Goal: Information Seeking & Learning: Check status

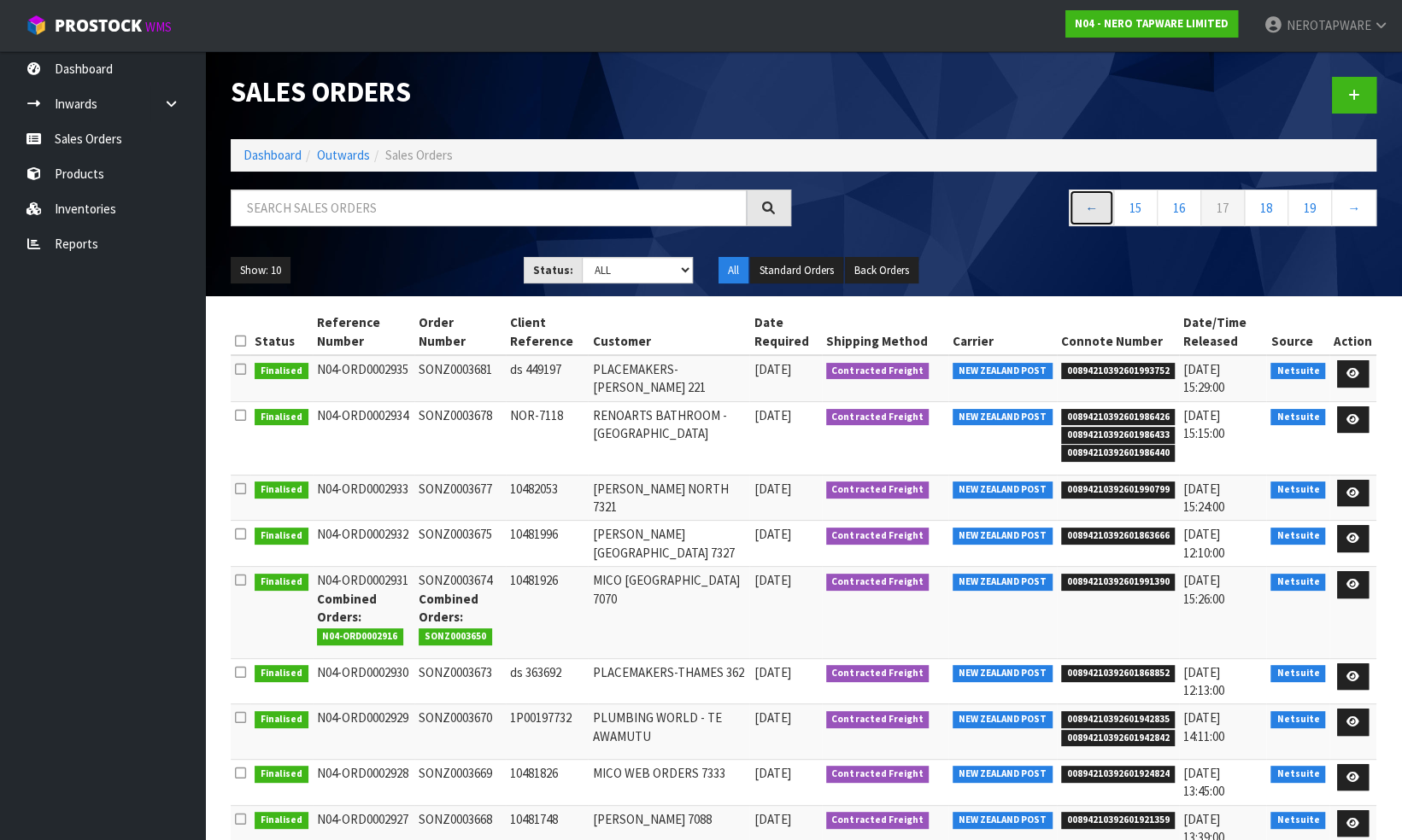
click at [1089, 207] on link "←" at bounding box center [1091, 208] width 46 height 37
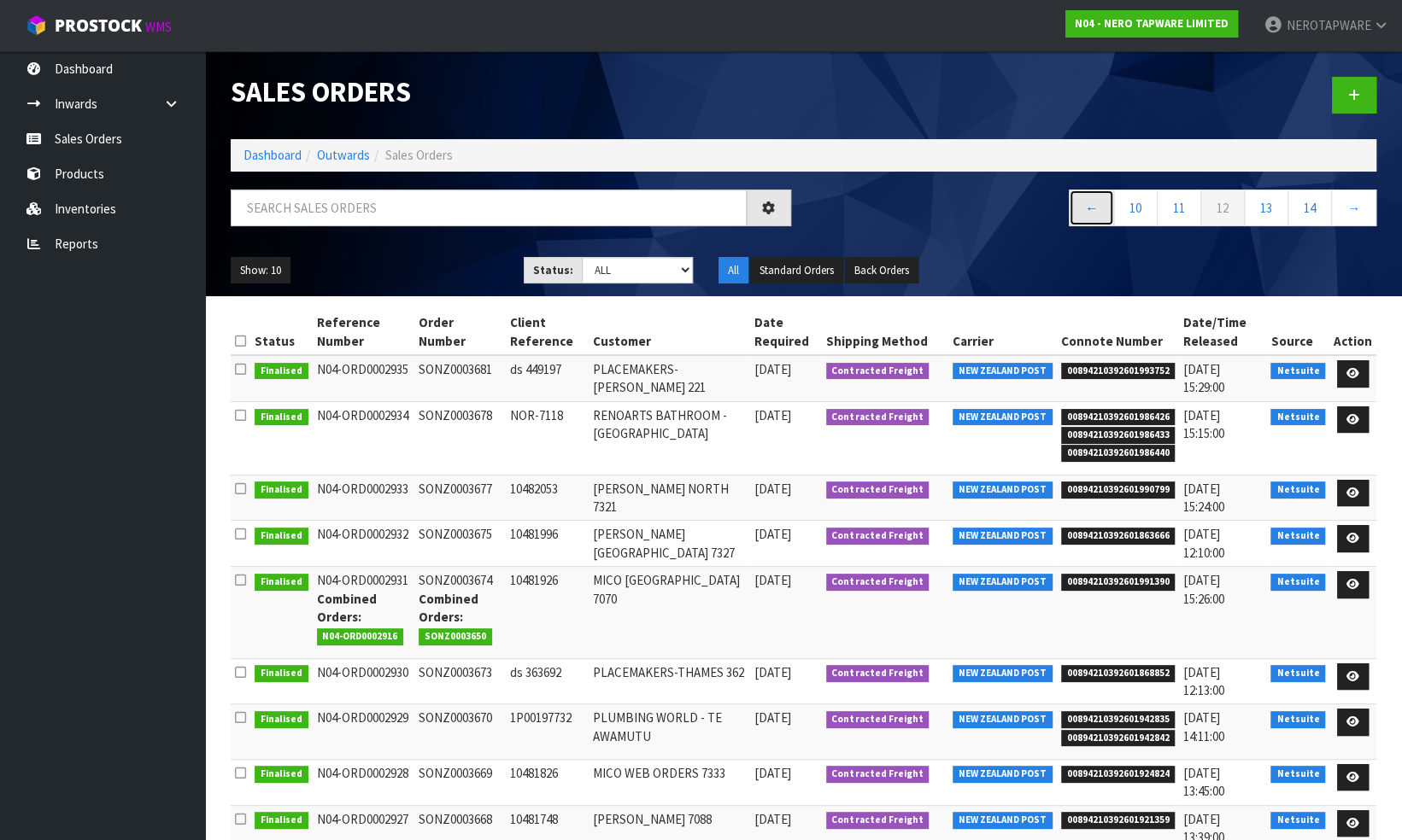
click at [1089, 207] on link "←" at bounding box center [1091, 208] width 46 height 37
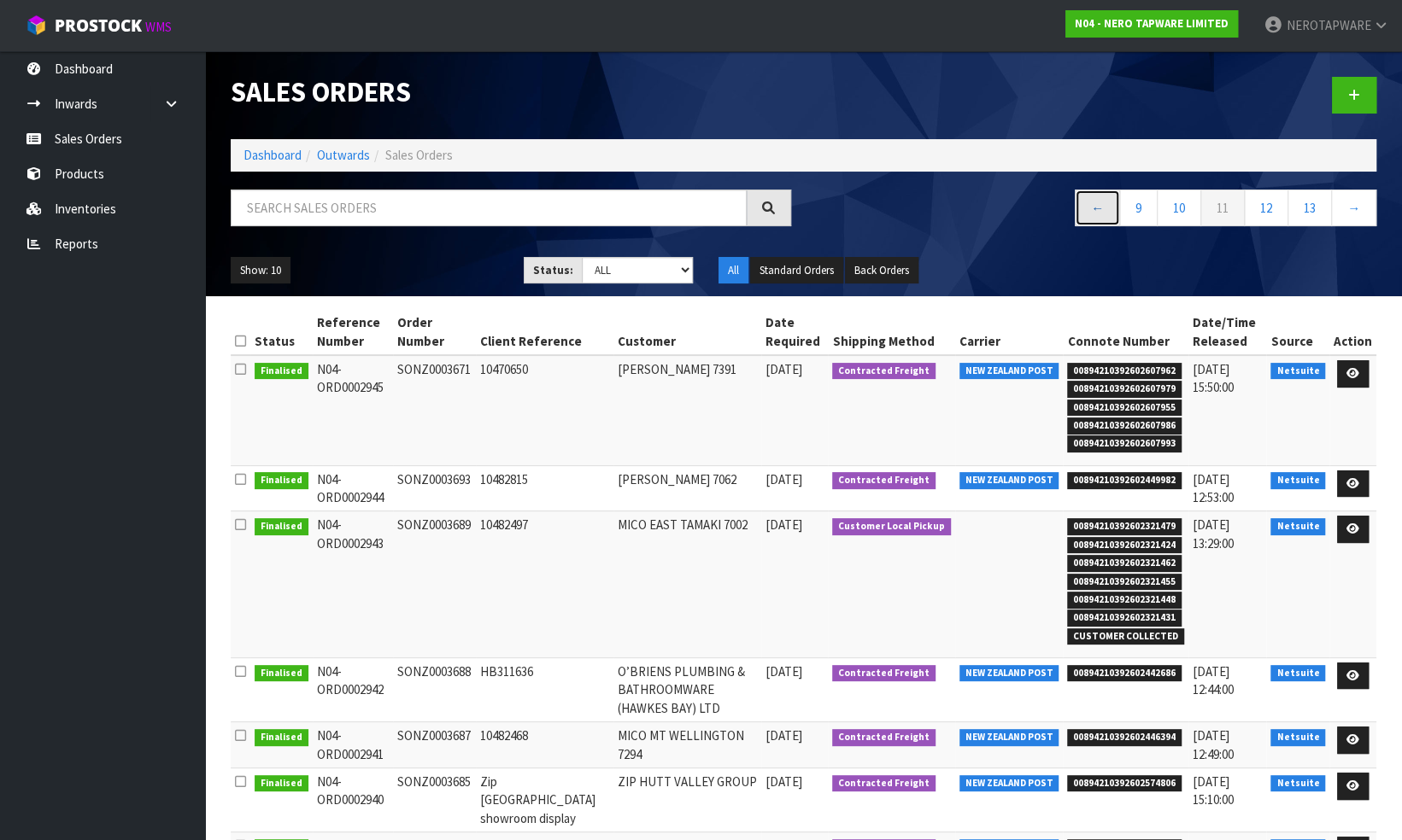
click at [1089, 207] on link "←" at bounding box center [1097, 208] width 46 height 37
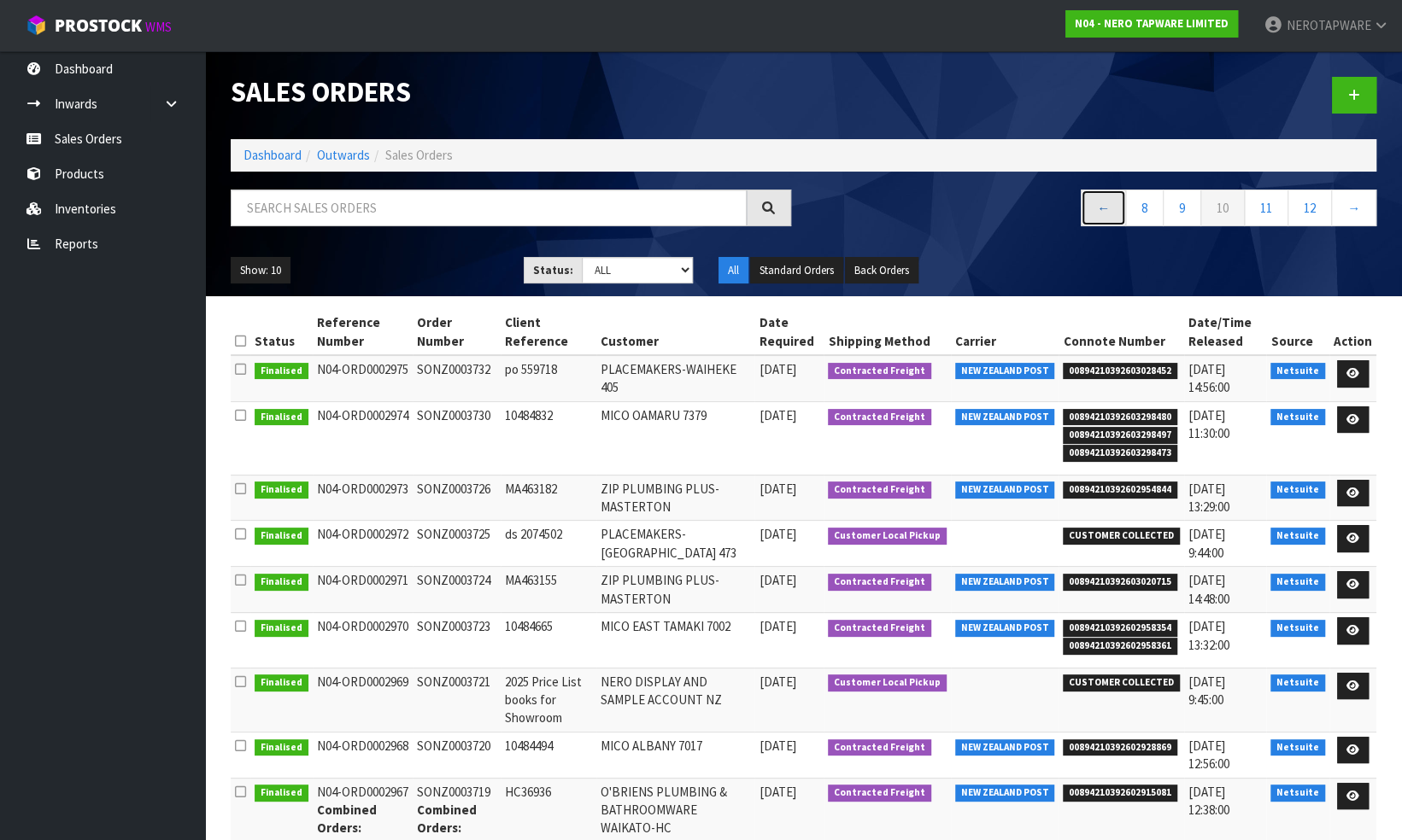
click at [1089, 207] on link "←" at bounding box center [1103, 208] width 46 height 37
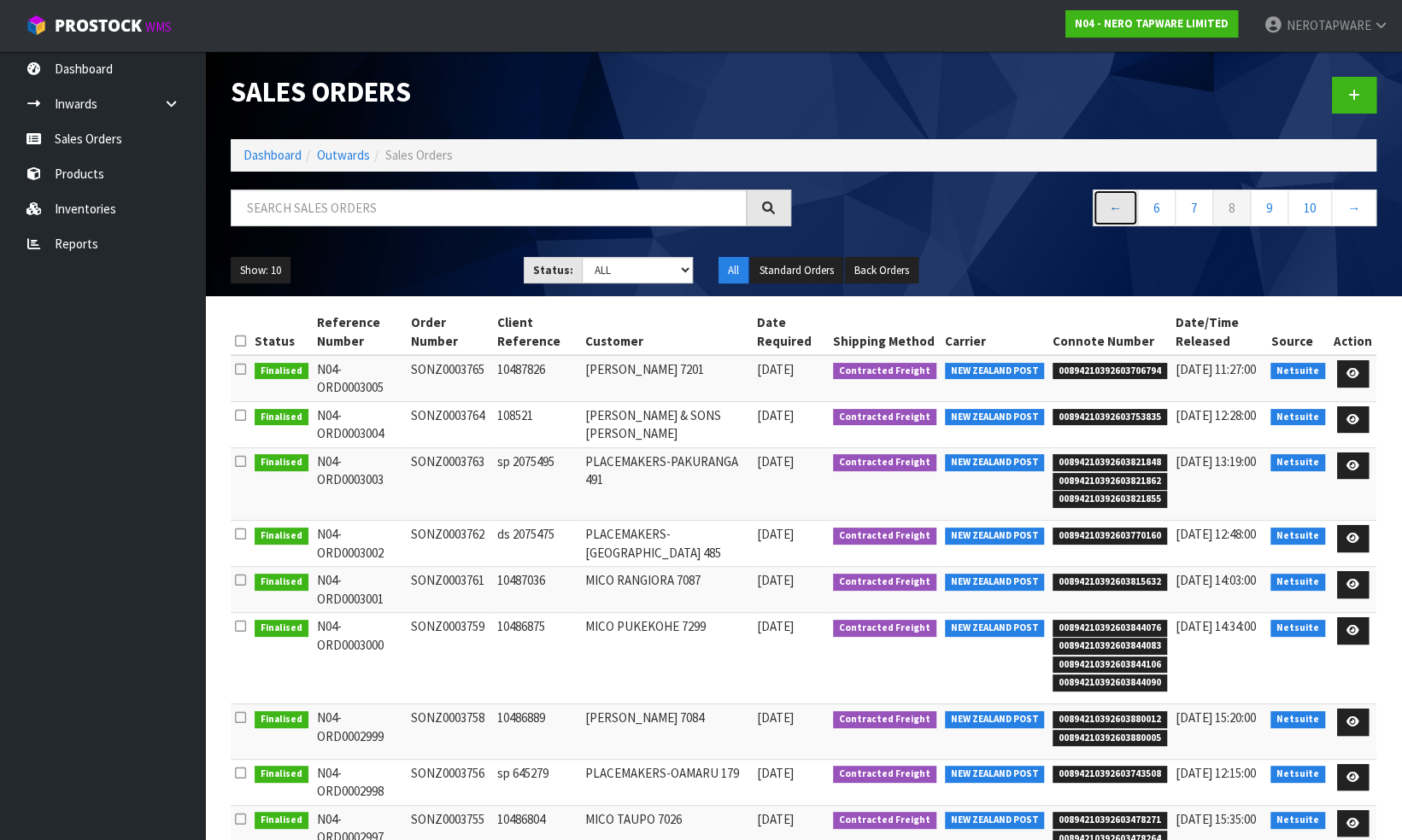
click at [1119, 204] on link "←" at bounding box center [1115, 208] width 46 height 37
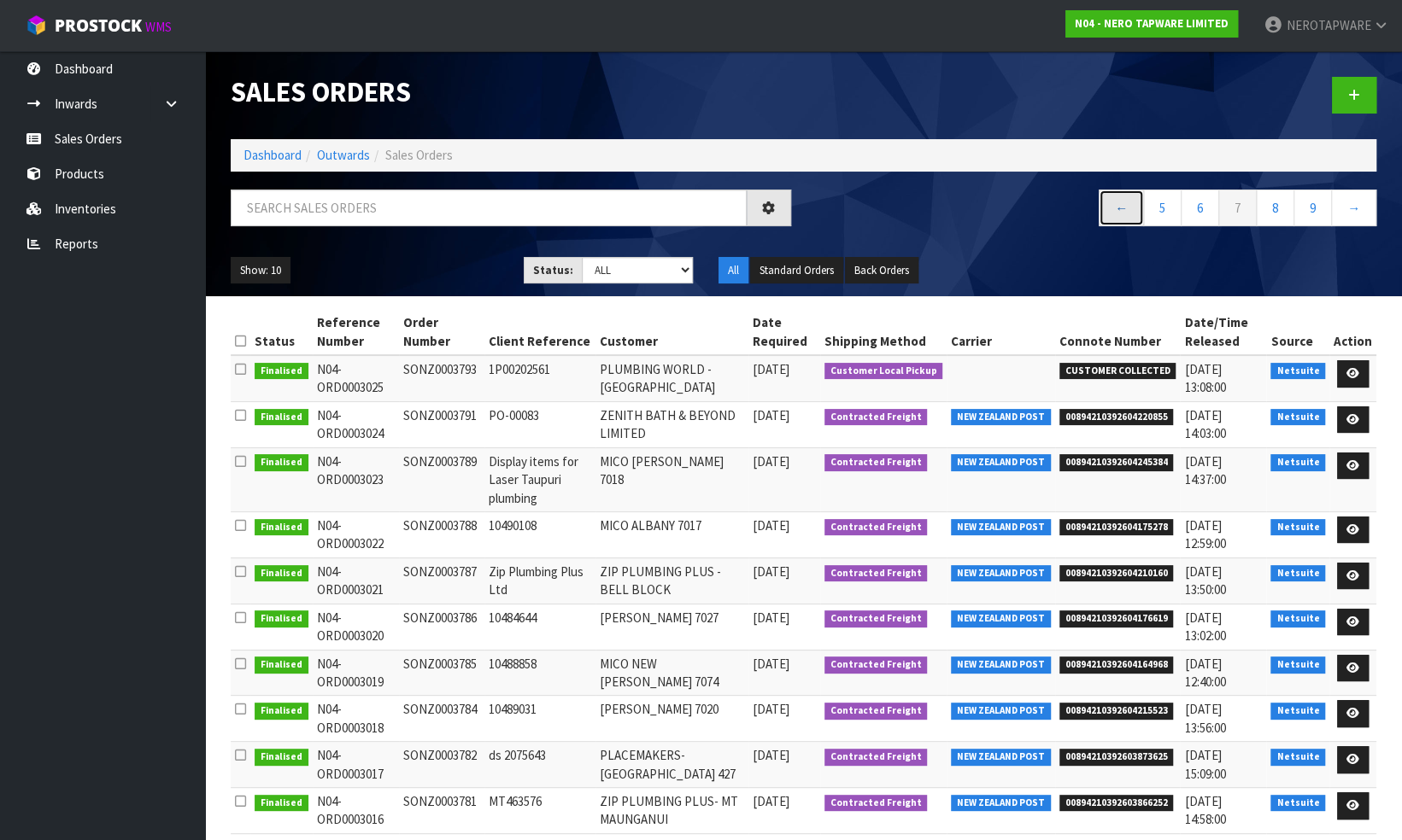
click at [1120, 204] on link "←" at bounding box center [1120, 208] width 46 height 37
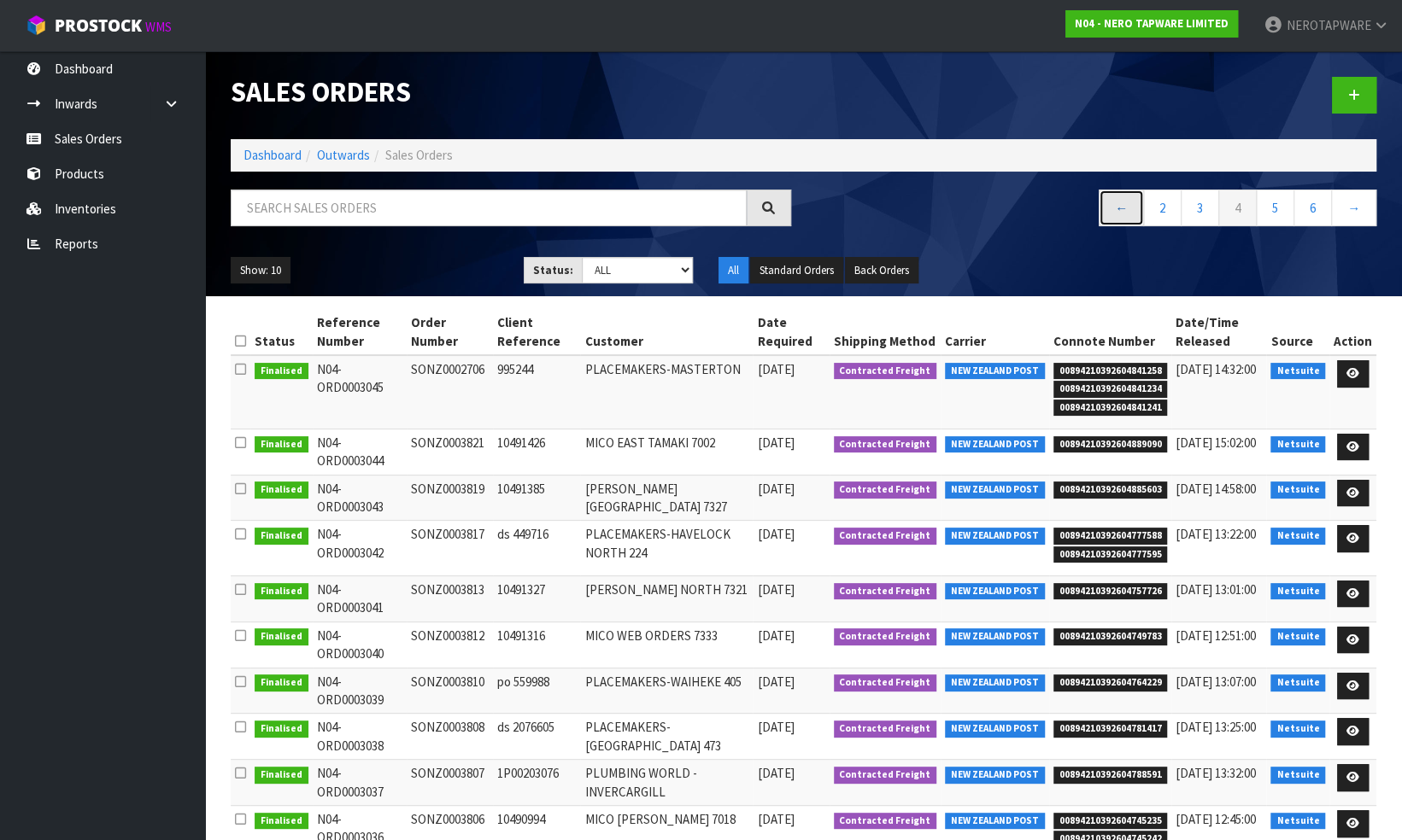
click at [1124, 204] on link "←" at bounding box center [1120, 208] width 46 height 37
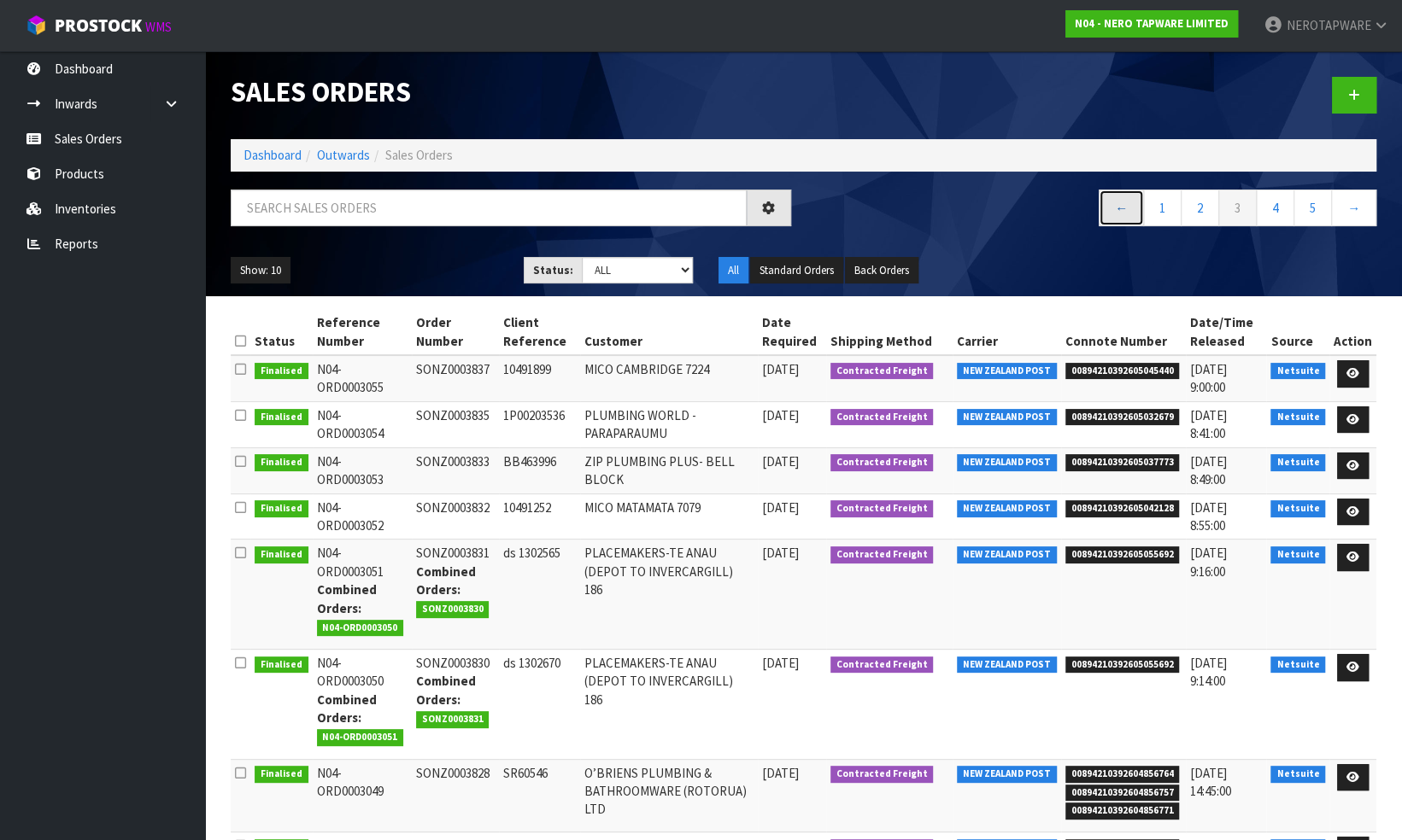
click at [1125, 204] on link "←" at bounding box center [1120, 208] width 46 height 37
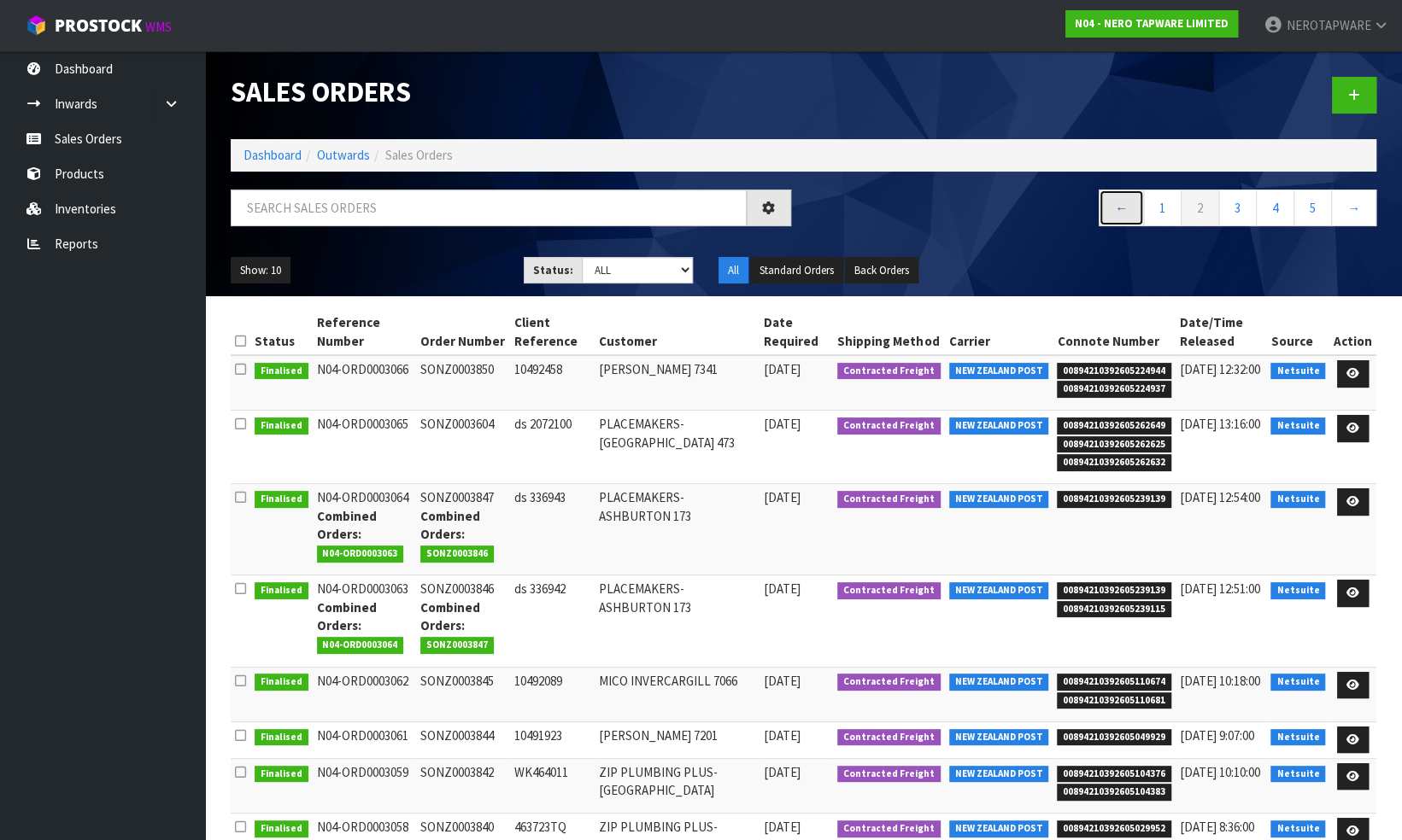
click at [1125, 204] on link "←" at bounding box center [1120, 208] width 46 height 37
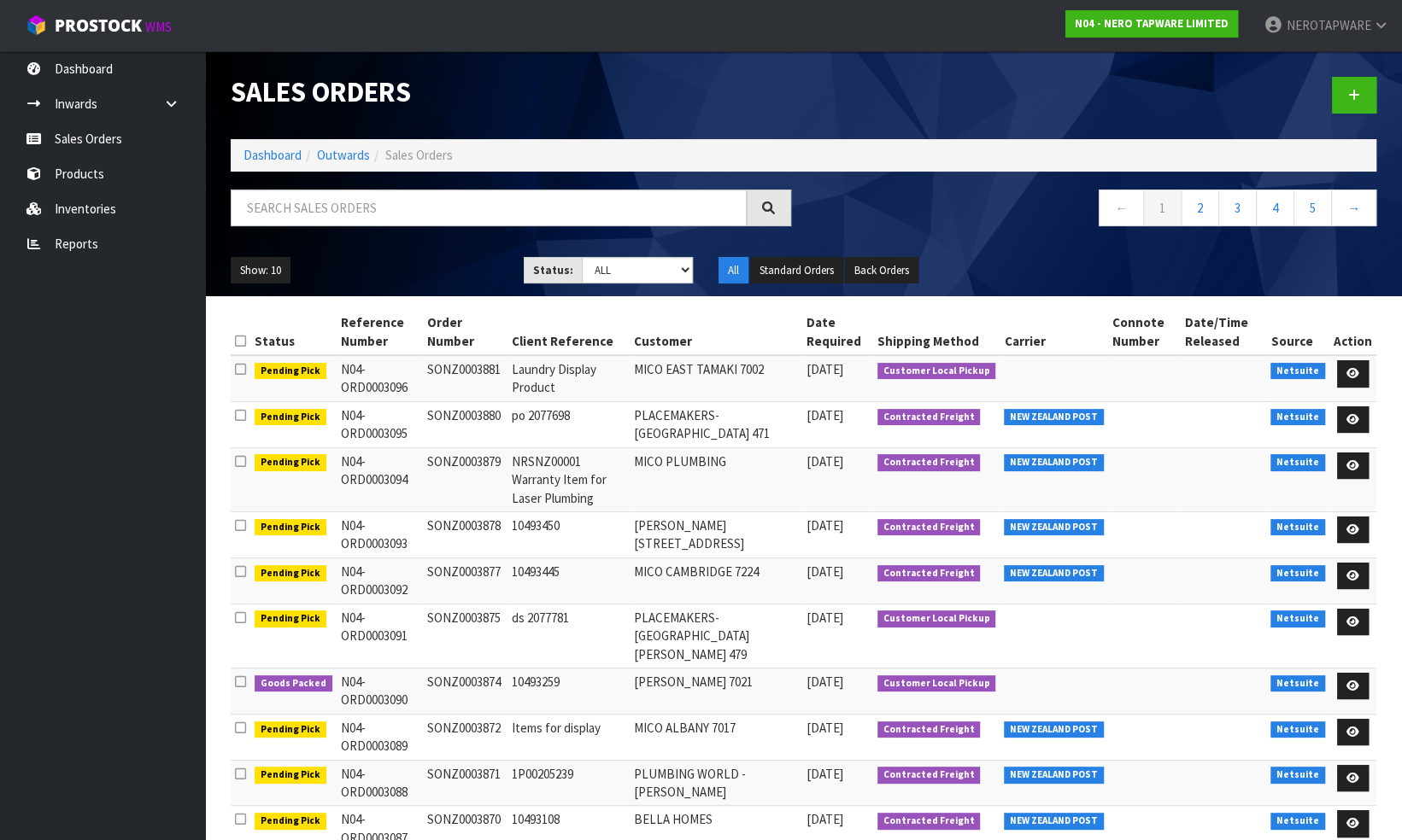
click at [951, 246] on div "Show: 10 5 10 25 50 Status: Draft Pending Allocated Pending Pick Goods Picked G…" at bounding box center [803, 270] width 1171 height 53
drag, startPoint x: 335, startPoint y: 364, endPoint x: 403, endPoint y: 379, distance: 69.6
click at [403, 379] on td "N04-ORD0003096" at bounding box center [379, 378] width 86 height 46
copy td "N04-ORD0003096"
click at [342, 213] on input "text" at bounding box center [488, 208] width 516 height 37
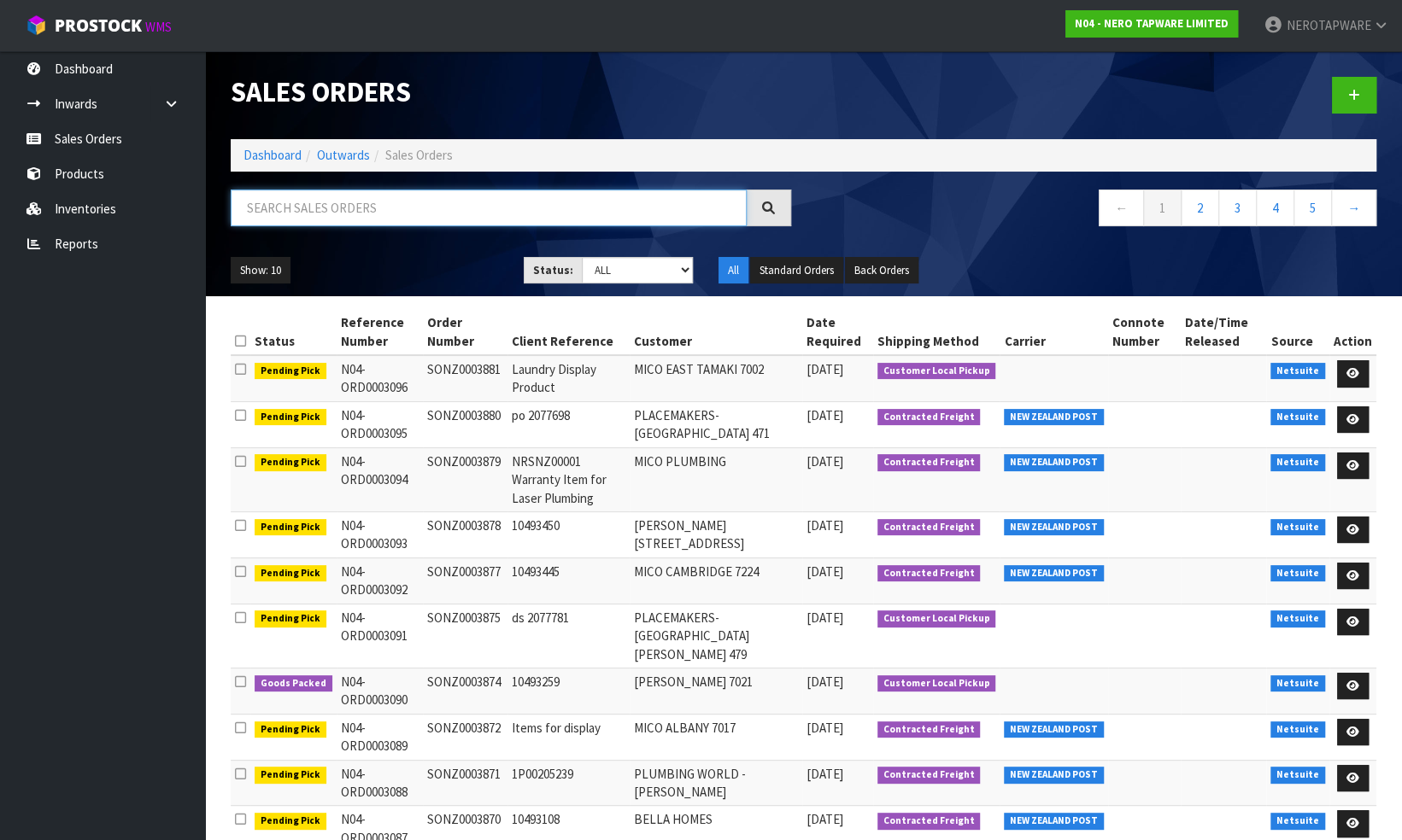
paste input "N04-ORD0003096"
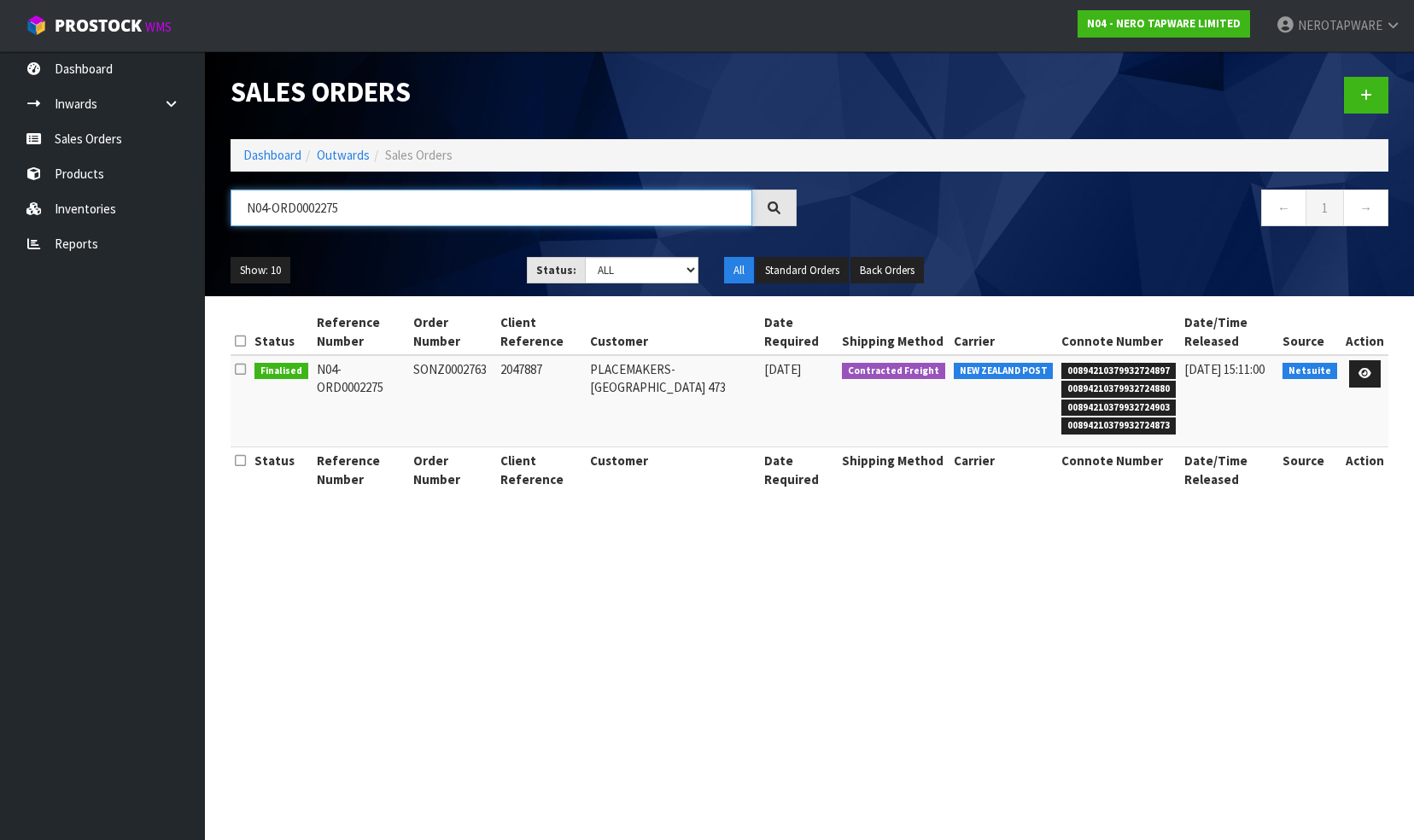
type input "N04-ORD0002275"
click at [470, 367] on td "SONZ0002763" at bounding box center [453, 400] width 87 height 92
copy td "SONZ0002763"
click at [459, 368] on td "SONZ0002763" at bounding box center [453, 400] width 87 height 92
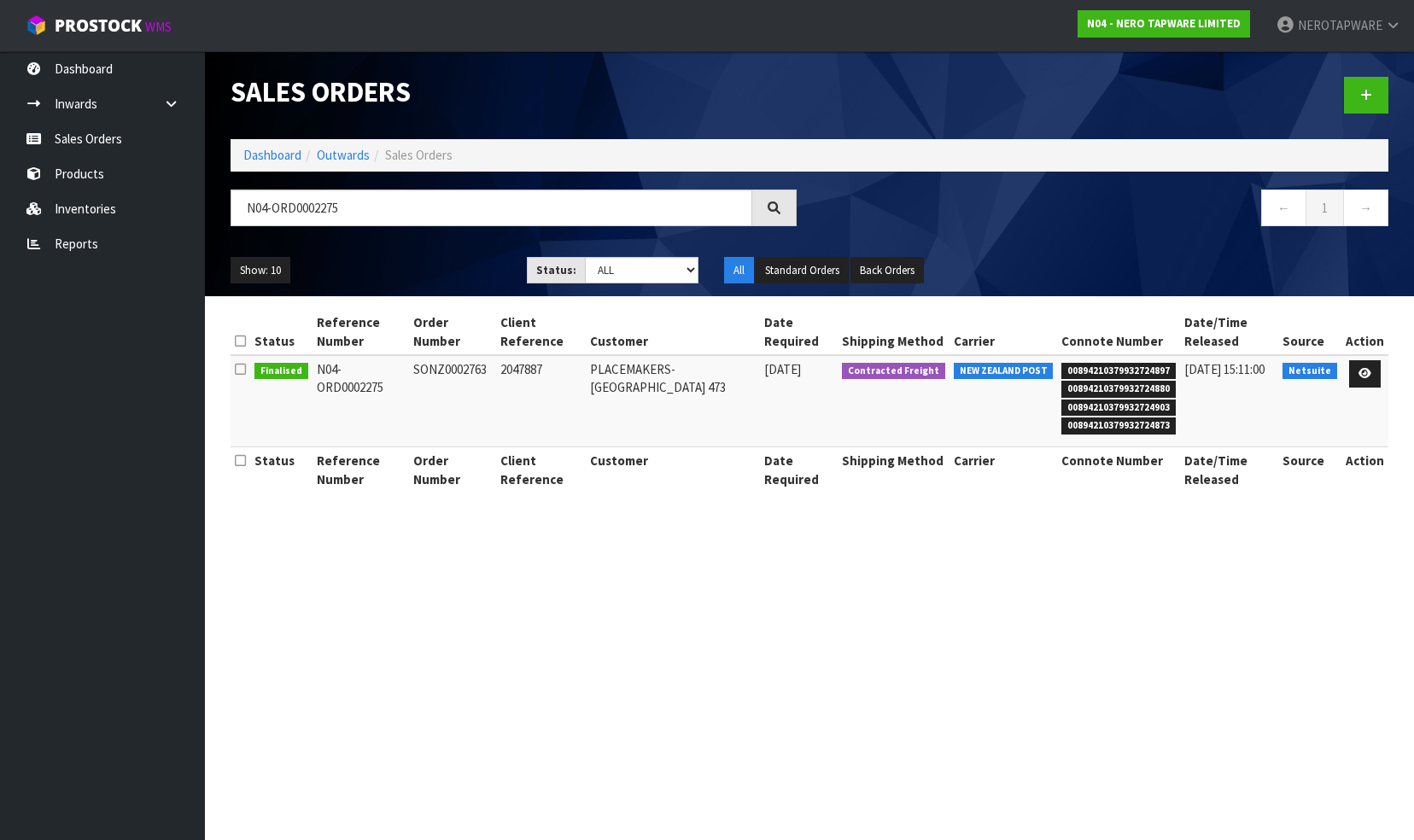
click at [459, 368] on td "SONZ0002763" at bounding box center [453, 400] width 87 height 92
drag, startPoint x: 357, startPoint y: 203, endPoint x: 205, endPoint y: 206, distance: 152.0
click at [205, 205] on header "Sales Orders Dashboard Outwards Sales Orders N04-ORD0002275 ← 1 → Show: 10 5 10…" at bounding box center [809, 174] width 1209 height 245
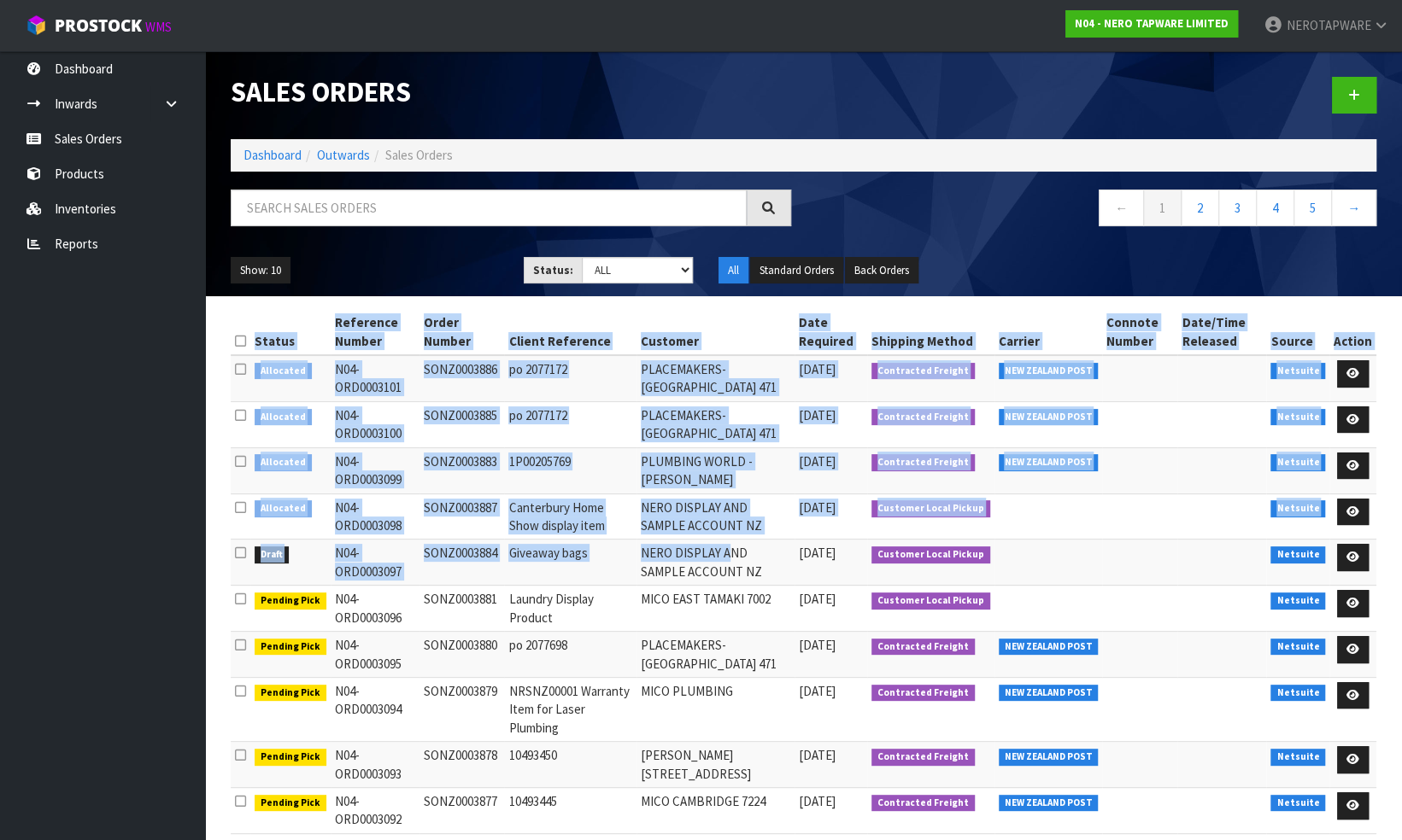
drag, startPoint x: 227, startPoint y: 535, endPoint x: 750, endPoint y: 545, distance: 523.1
click at [750, 545] on div "Status Reference Number Order Number Client Reference Customer Date Required Sh…" at bounding box center [803, 603] width 1171 height 588
click at [529, 567] on td "Giveaway bags" at bounding box center [569, 563] width 131 height 46
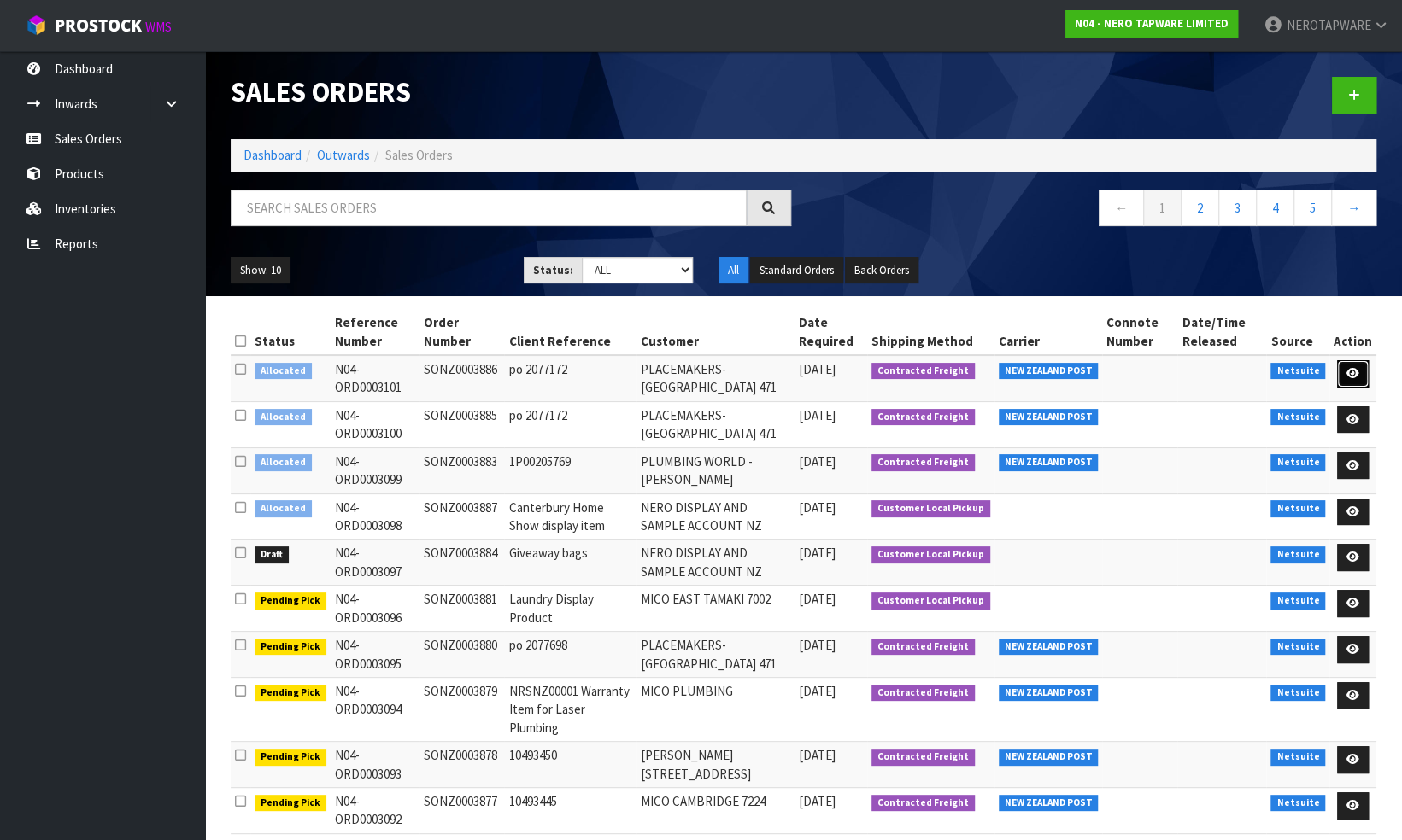
click at [1356, 370] on icon at bounding box center [1353, 374] width 13 height 11
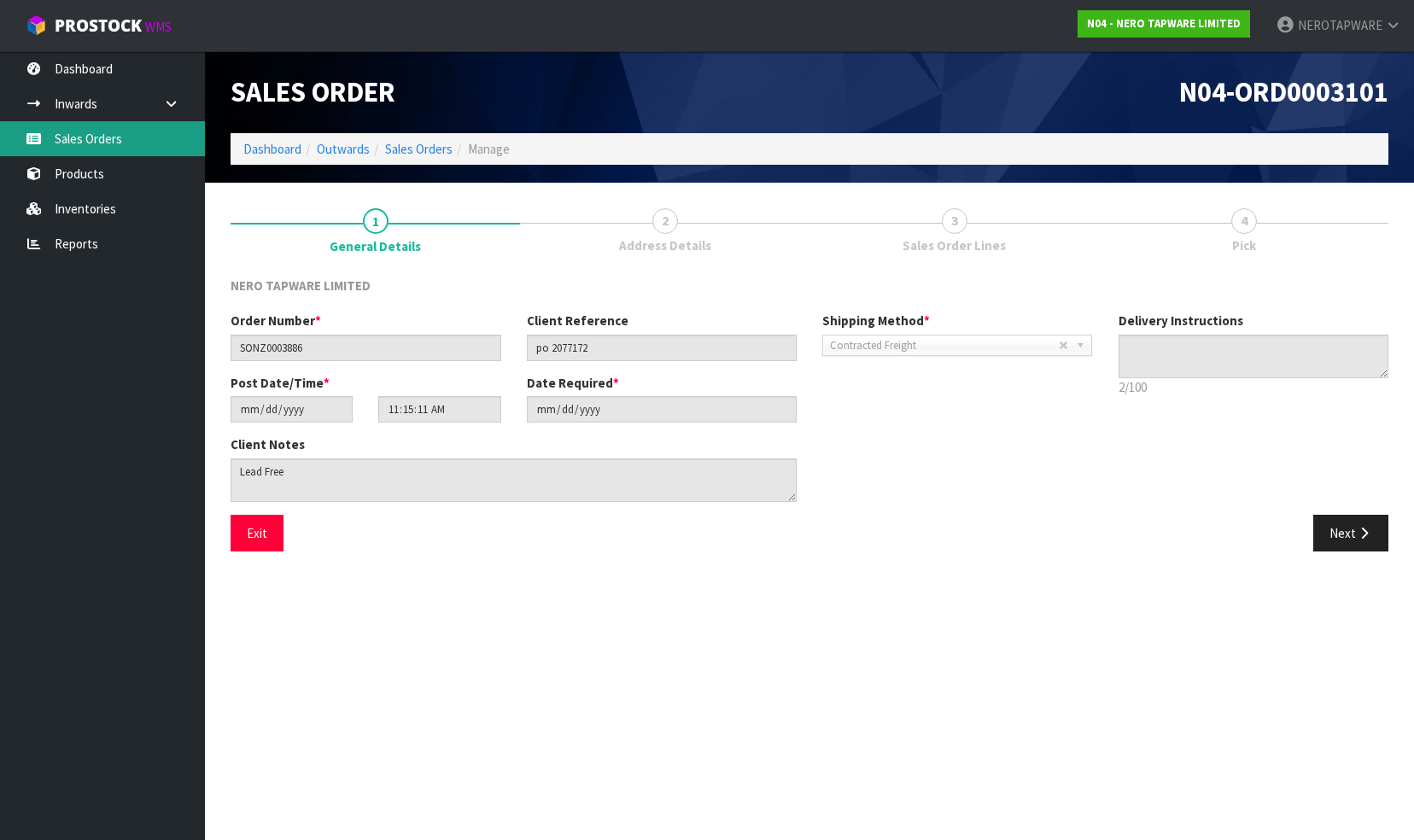
click at [106, 150] on link "Sales Orders" at bounding box center [102, 138] width 205 height 35
